Goal: Information Seeking & Learning: Learn about a topic

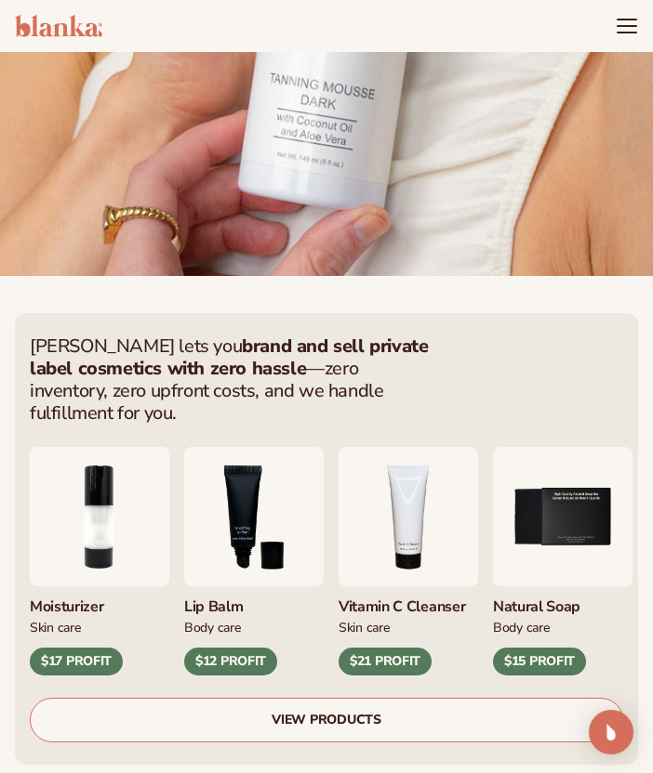
scroll to position [895, 0]
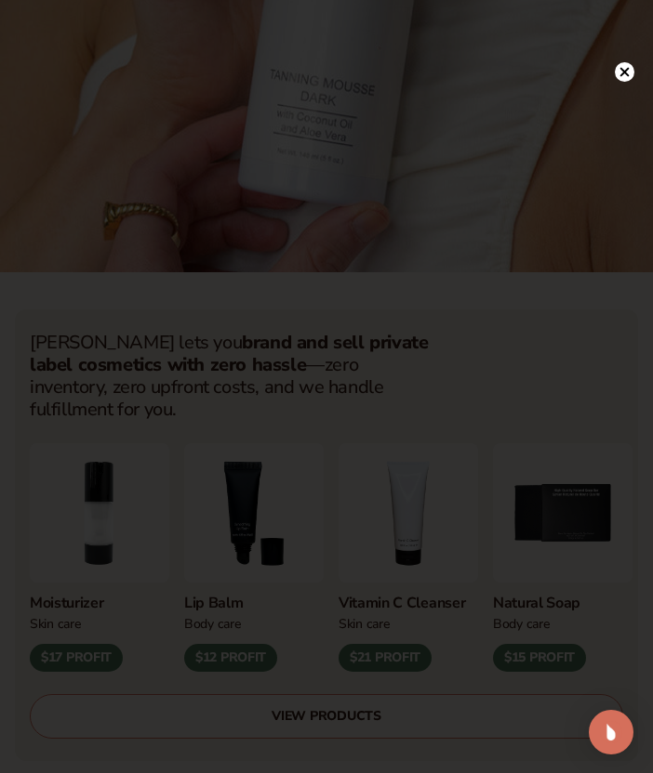
click at [624, 136] on div at bounding box center [326, 386] width 653 height 773
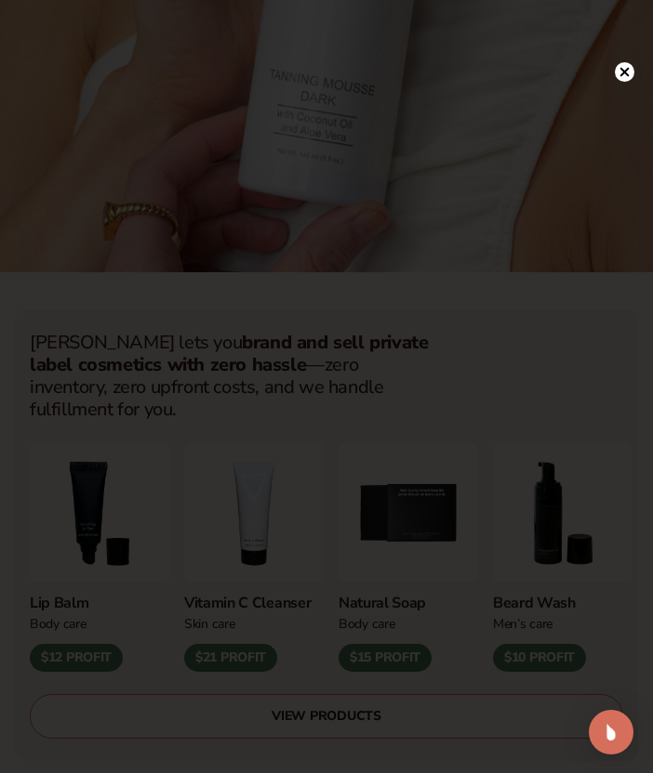
click at [627, 71] on circle at bounding box center [624, 72] width 20 height 20
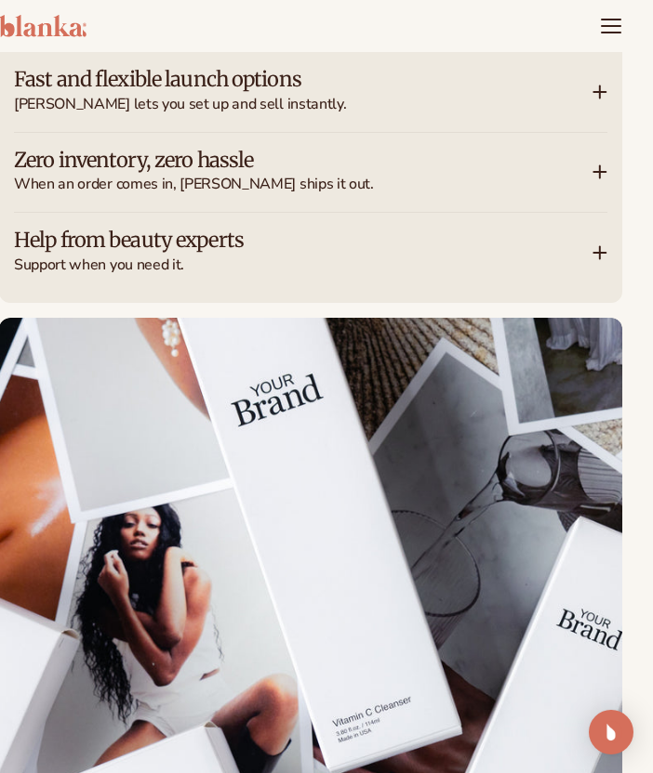
scroll to position [2513, 16]
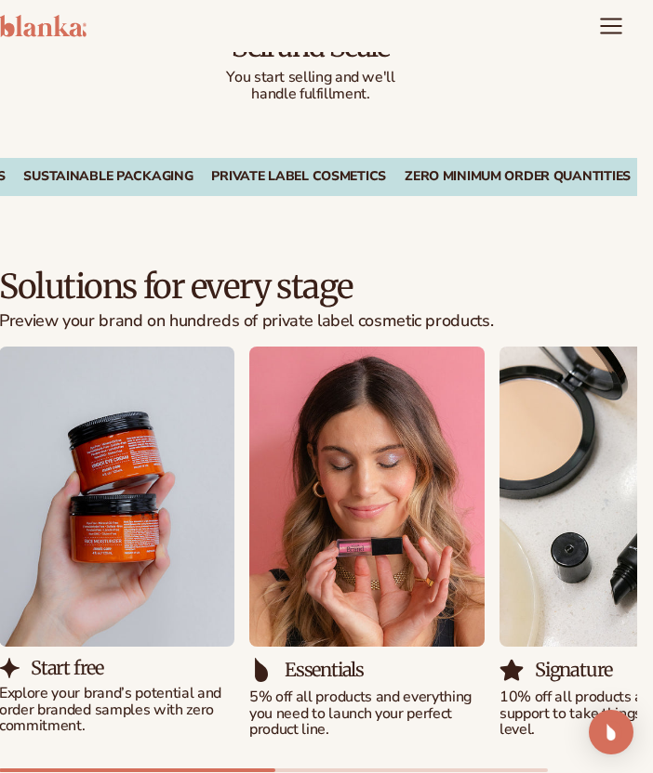
click at [618, 27] on icon "Menu" at bounding box center [611, 26] width 24 height 24
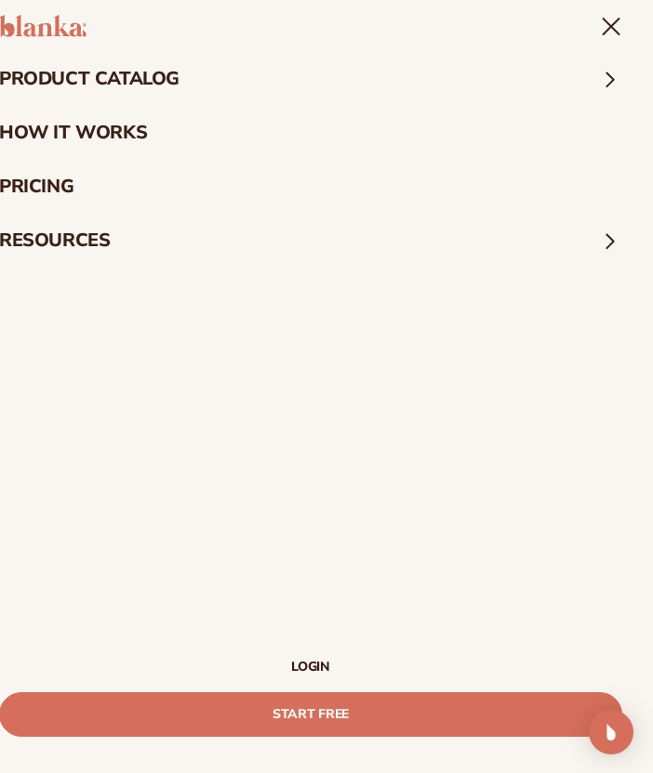
click at [605, 80] on span at bounding box center [610, 79] width 24 height 24
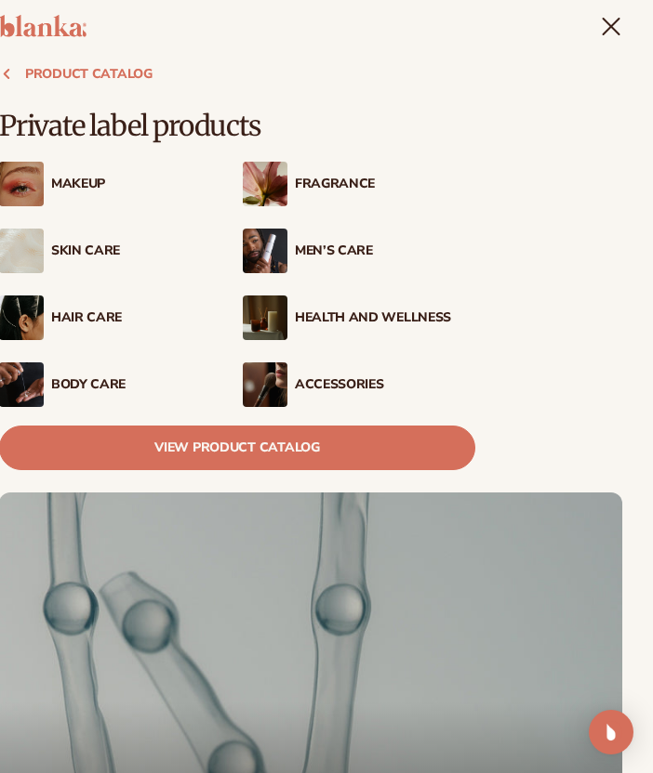
click at [76, 180] on div "Makeup" at bounding box center [141, 185] width 180 height 16
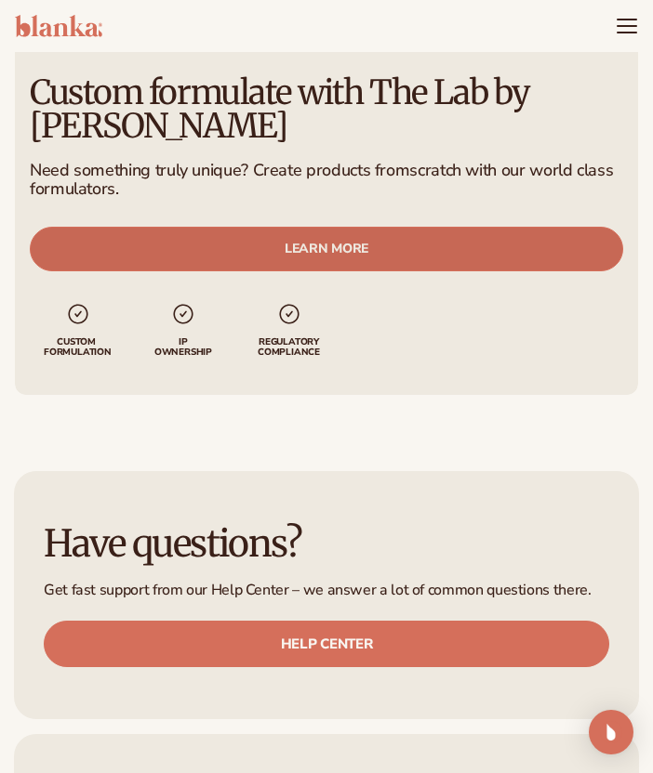
scroll to position [2139, 0]
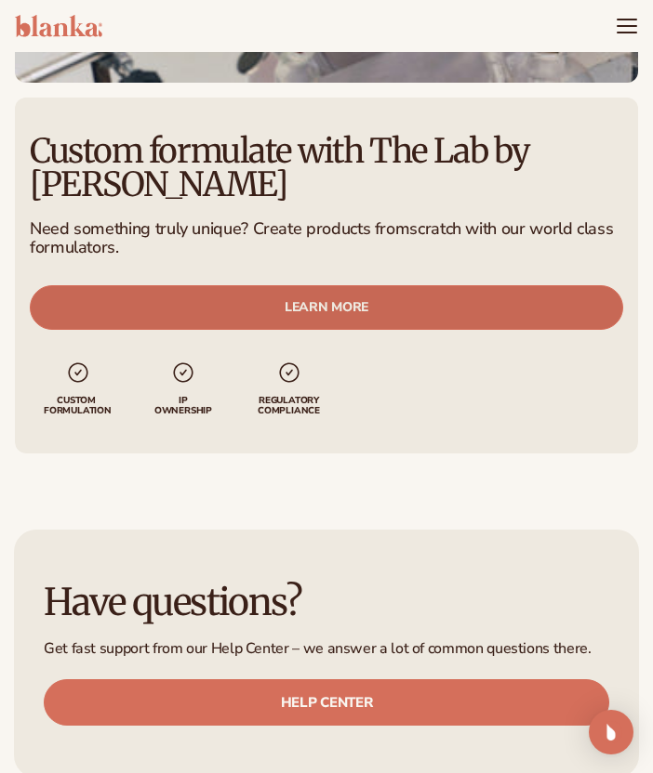
click at [242, 318] on link "LEARN MORE" at bounding box center [326, 306] width 593 height 45
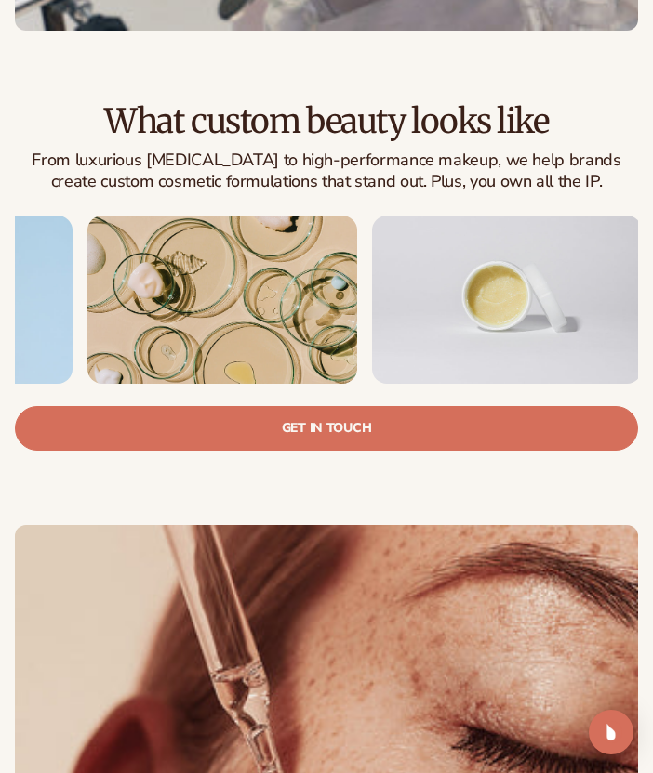
scroll to position [0, 216]
